Goal: Task Accomplishment & Management: Use online tool/utility

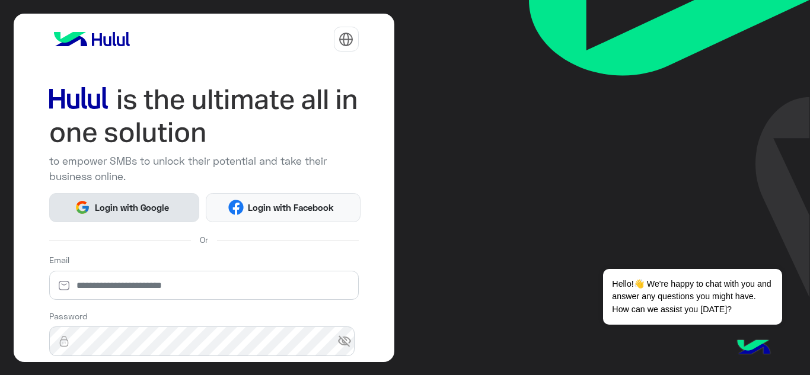
click at [151, 207] on span "Login with Google" at bounding box center [131, 208] width 83 height 14
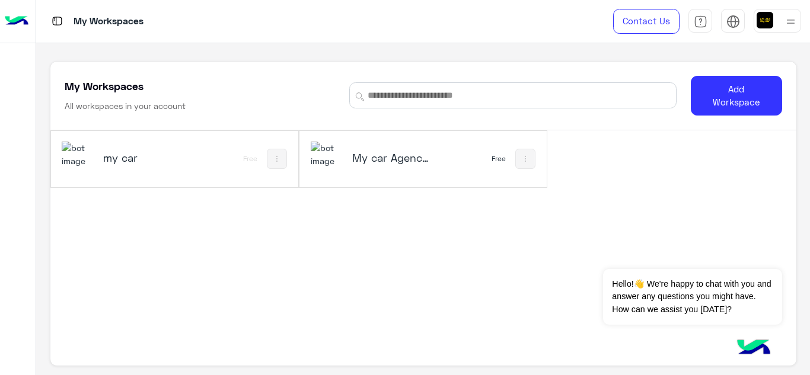
click at [790, 20] on img at bounding box center [790, 21] width 15 height 15
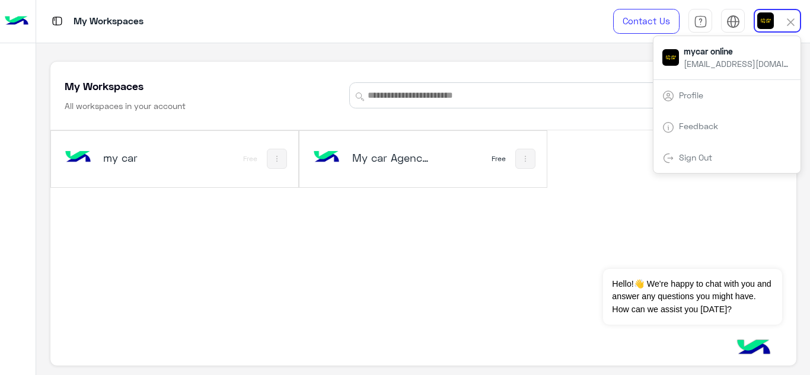
click at [577, 55] on div "My Workspaces All workspaces in your account Add Workspace my car Free My car A…" at bounding box center [422, 209] width 773 height 332
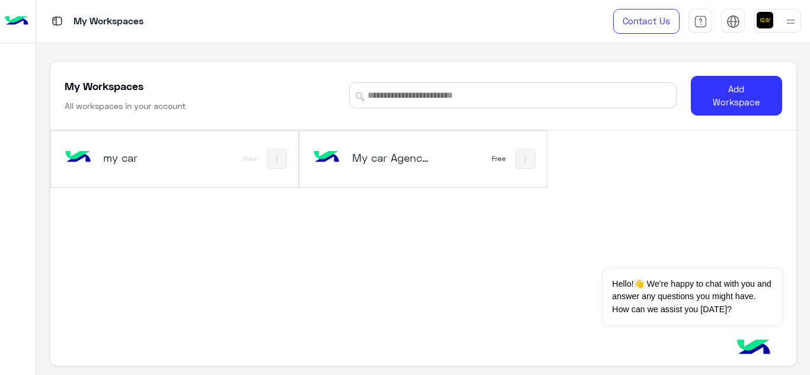
click at [347, 163] on div "My car Agency‎ ai‎" at bounding box center [378, 159] width 135 height 34
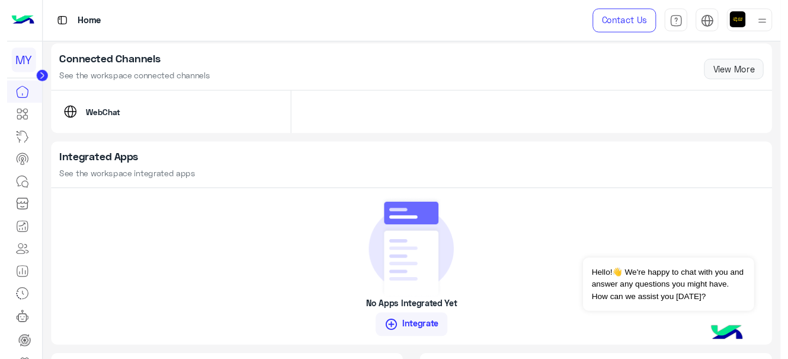
scroll to position [830, 0]
